Goal: Entertainment & Leisure: Consume media (video, audio)

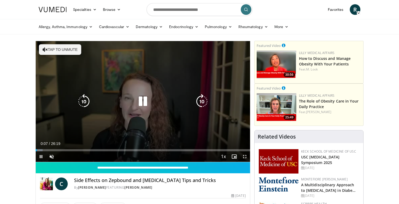
click at [82, 96] on icon "Video Player" at bounding box center [83, 101] width 15 height 15
click at [71, 54] on div "10 seconds Tap to unmute" at bounding box center [143, 101] width 214 height 121
click at [143, 105] on icon "Video Player" at bounding box center [142, 101] width 15 height 15
click at [54, 48] on button "Tap to unmute" at bounding box center [60, 49] width 42 height 11
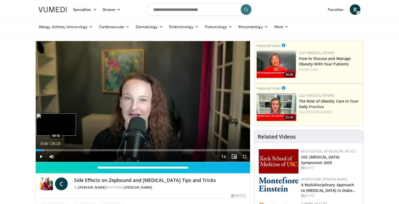
click at [41, 149] on div "Progress Bar" at bounding box center [40, 150] width 8 height 2
click at [45, 149] on div "Progress Bar" at bounding box center [43, 150] width 13 height 2
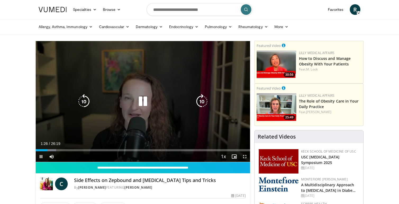
click at [143, 100] on icon "Video Player" at bounding box center [142, 101] width 15 height 15
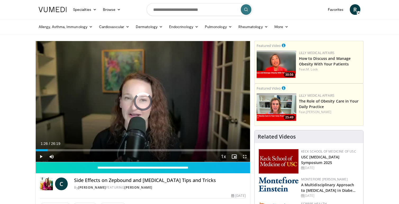
click at [67, 150] on div "Loaded : 0.00% 01:26 22:05" at bounding box center [143, 150] width 214 height 2
click at [59, 149] on div "02:52" at bounding box center [47, 150] width 23 height 2
